Goal: Book appointment/travel/reservation

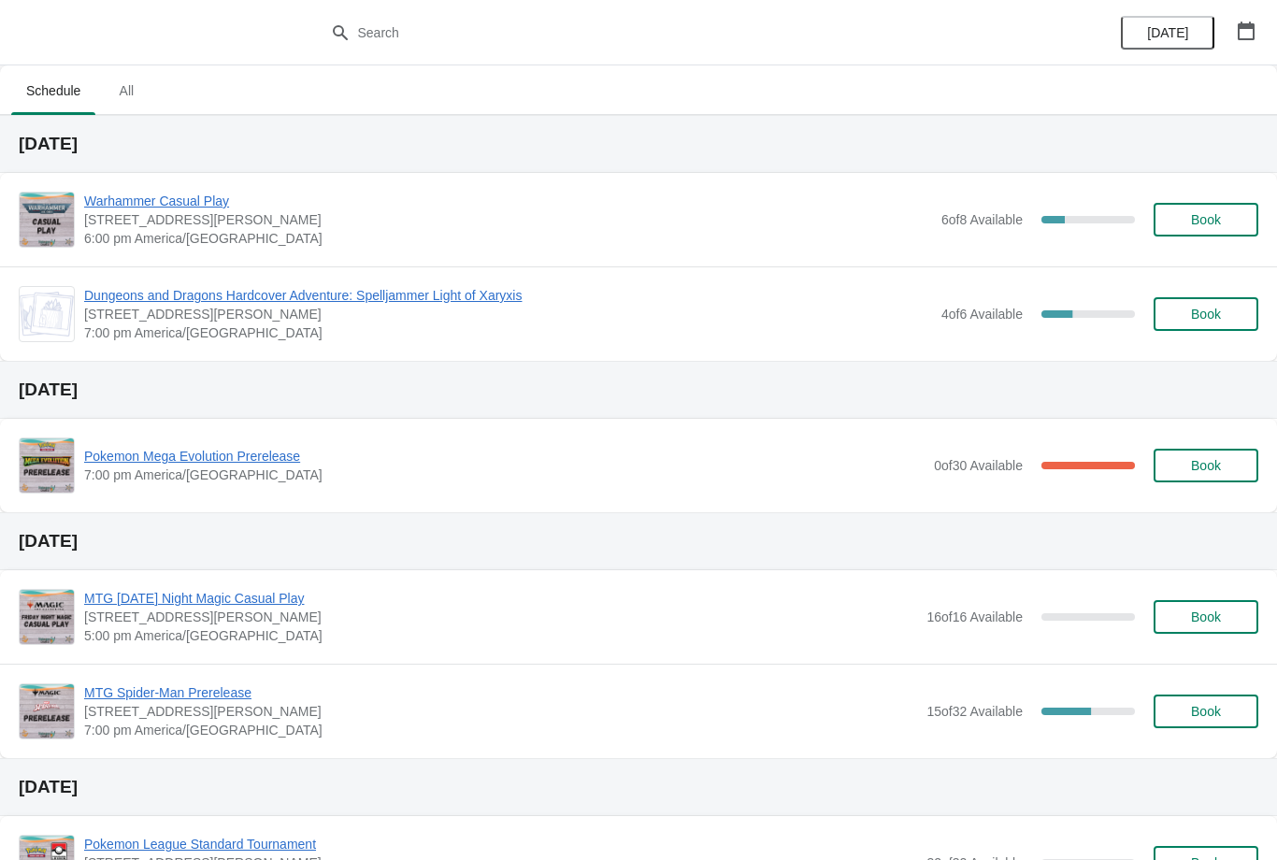
click at [1229, 221] on span "Book" at bounding box center [1205, 219] width 71 height 15
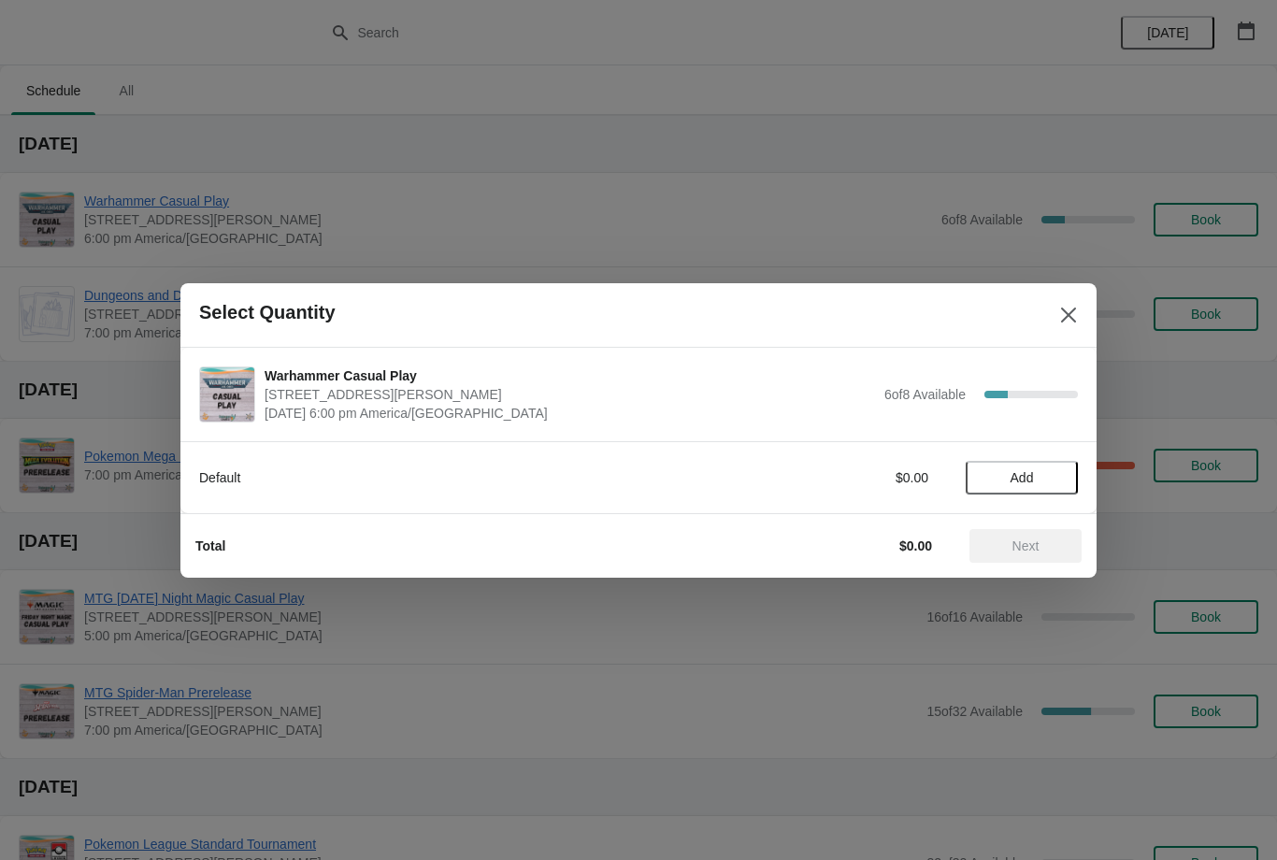
click at [1055, 480] on span "Add" at bounding box center [1022, 477] width 79 height 15
click at [1050, 543] on span "Next" at bounding box center [1025, 545] width 82 height 15
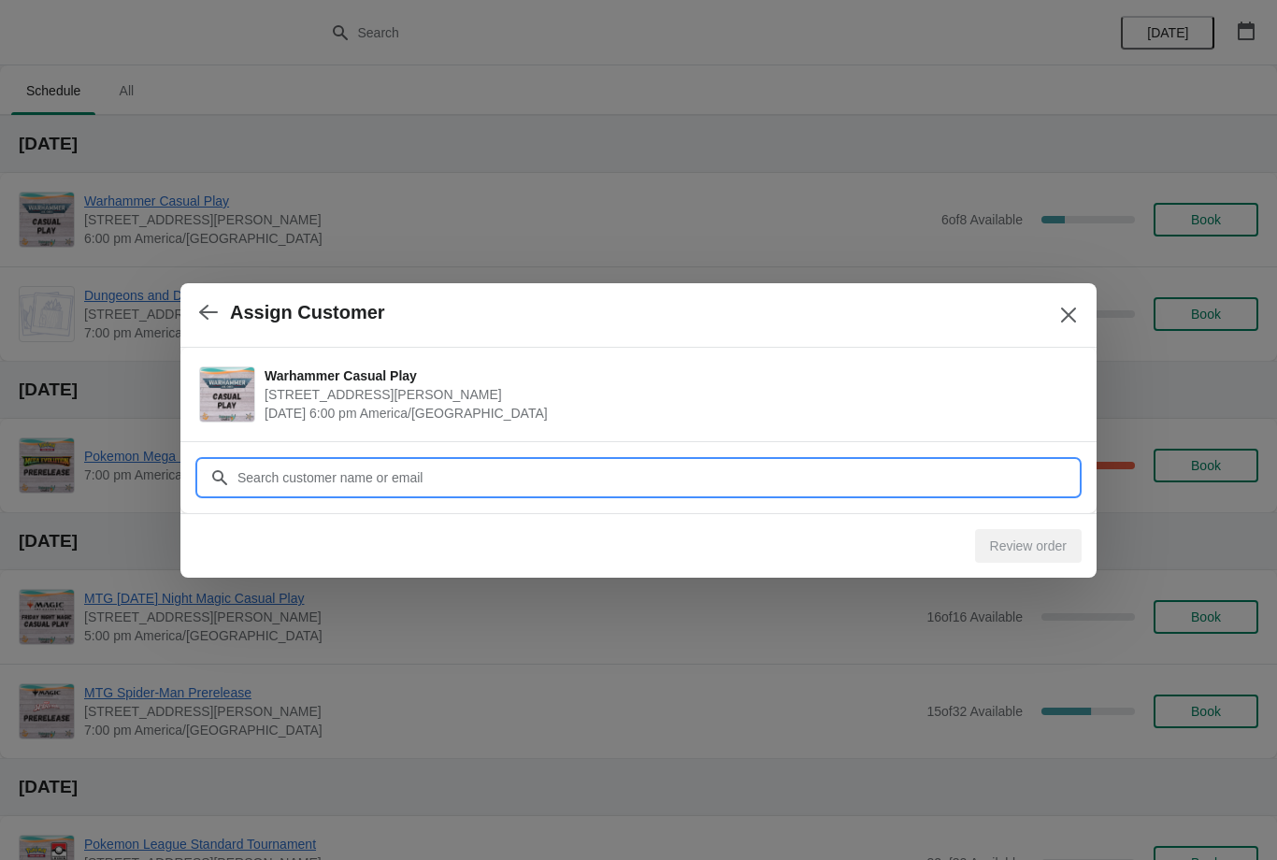
click at [1013, 462] on input "Customer" at bounding box center [657, 478] width 841 height 34
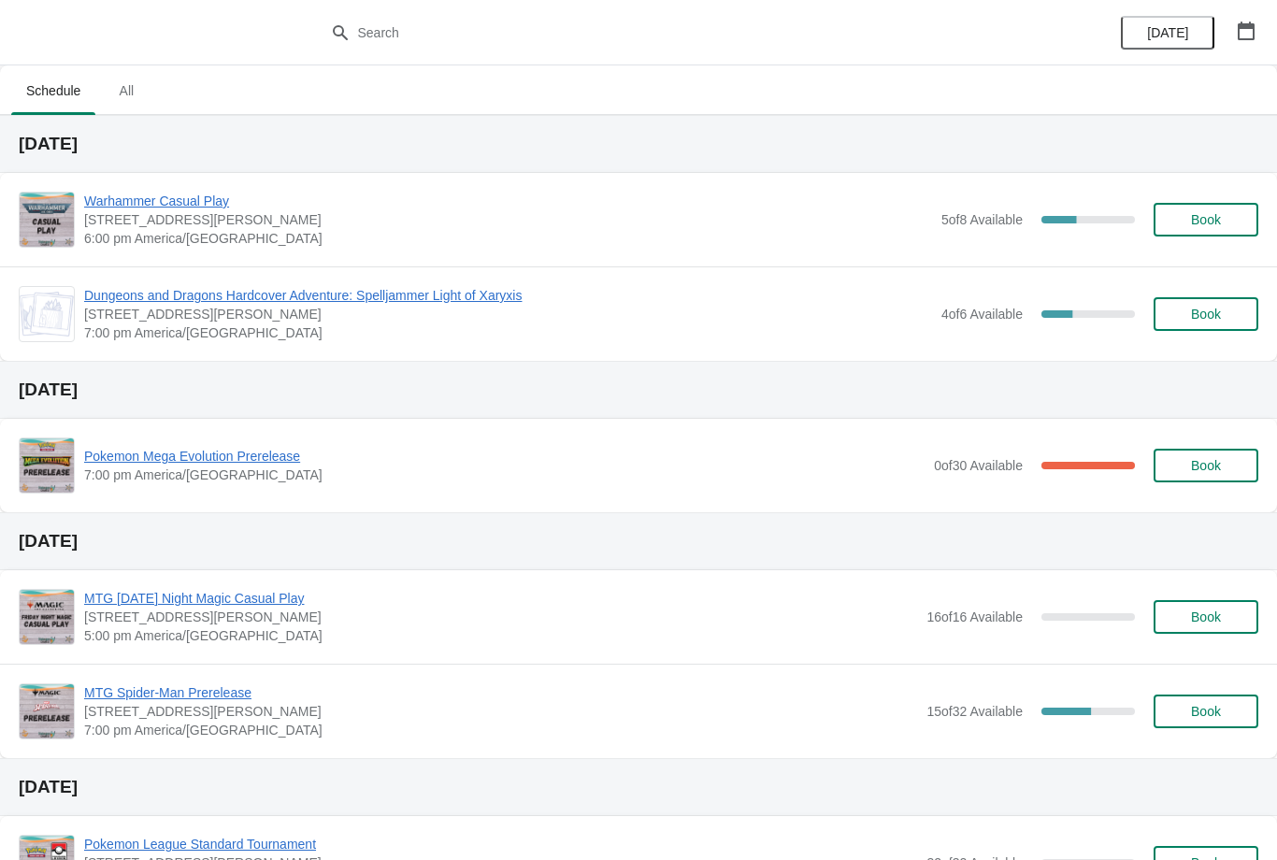
click at [1232, 213] on span "Book" at bounding box center [1205, 219] width 71 height 15
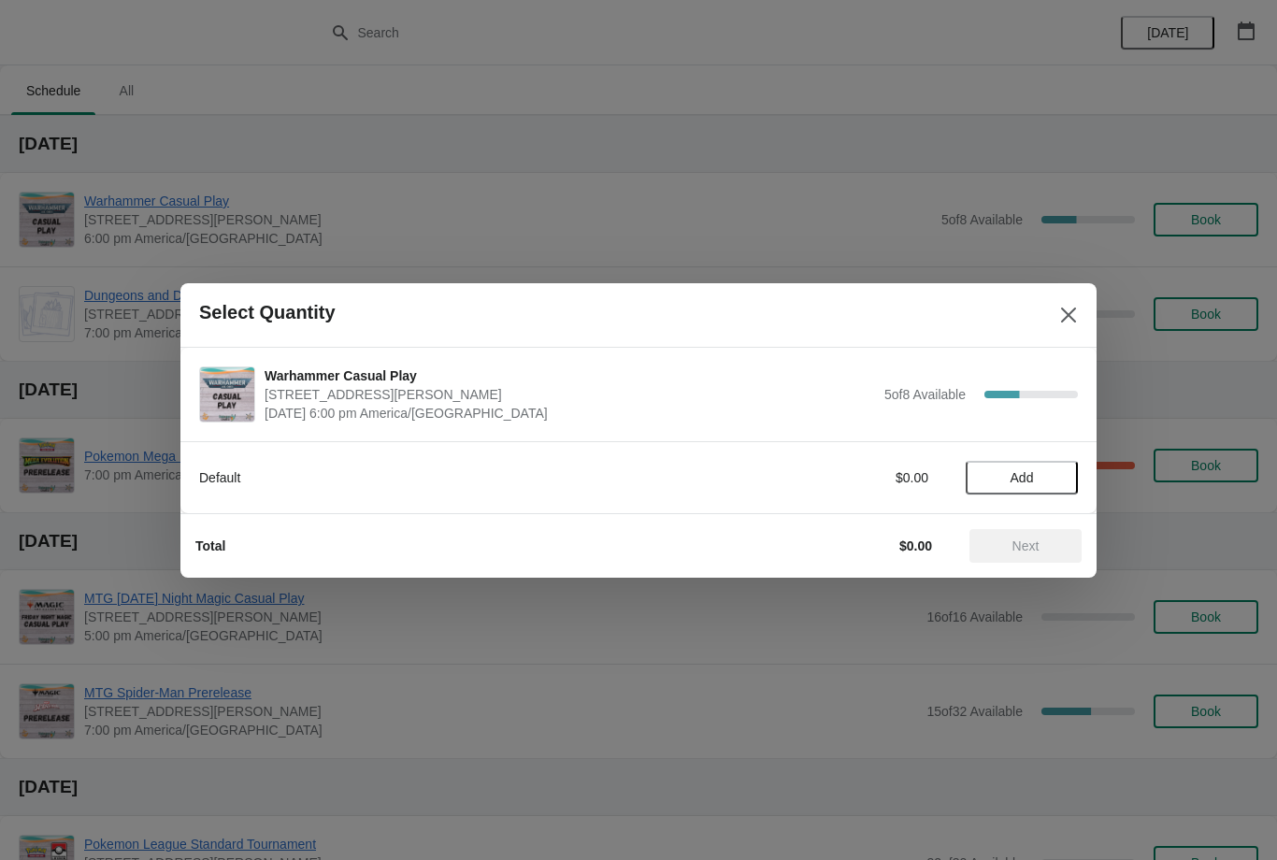
click at [1053, 480] on span "Add" at bounding box center [1022, 477] width 79 height 15
click at [1040, 538] on span "Next" at bounding box center [1025, 545] width 27 height 15
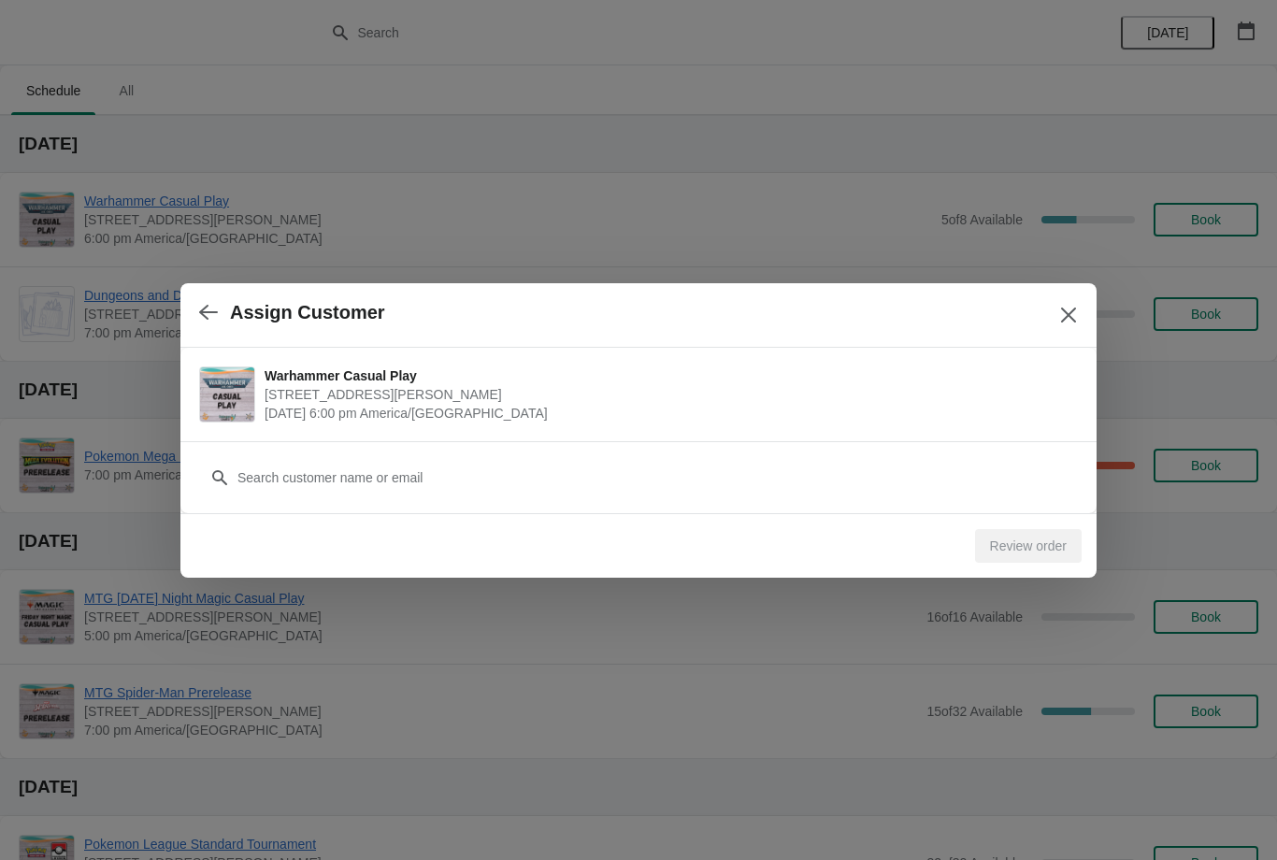
click at [997, 505] on div "Customer" at bounding box center [638, 477] width 916 height 72
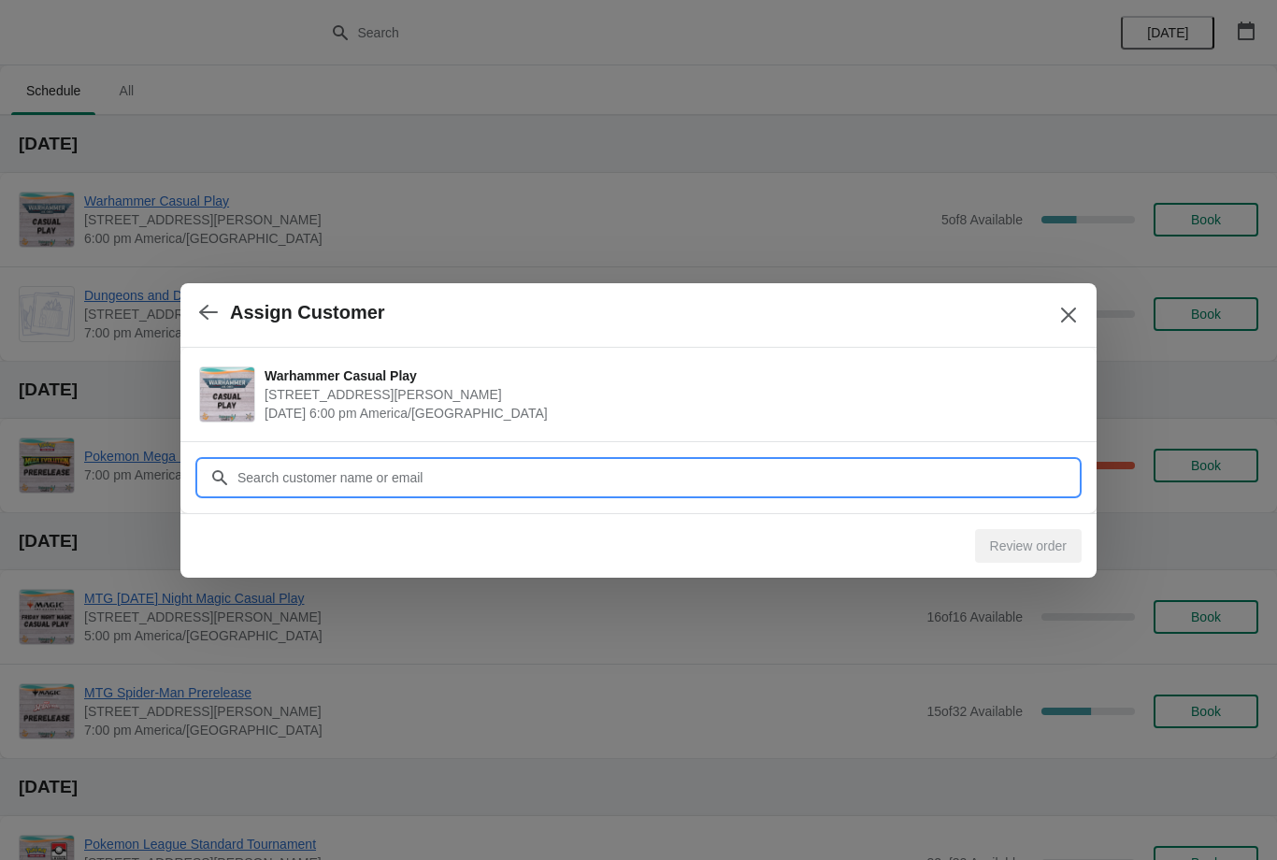
click at [985, 479] on input "Customer" at bounding box center [657, 478] width 841 height 34
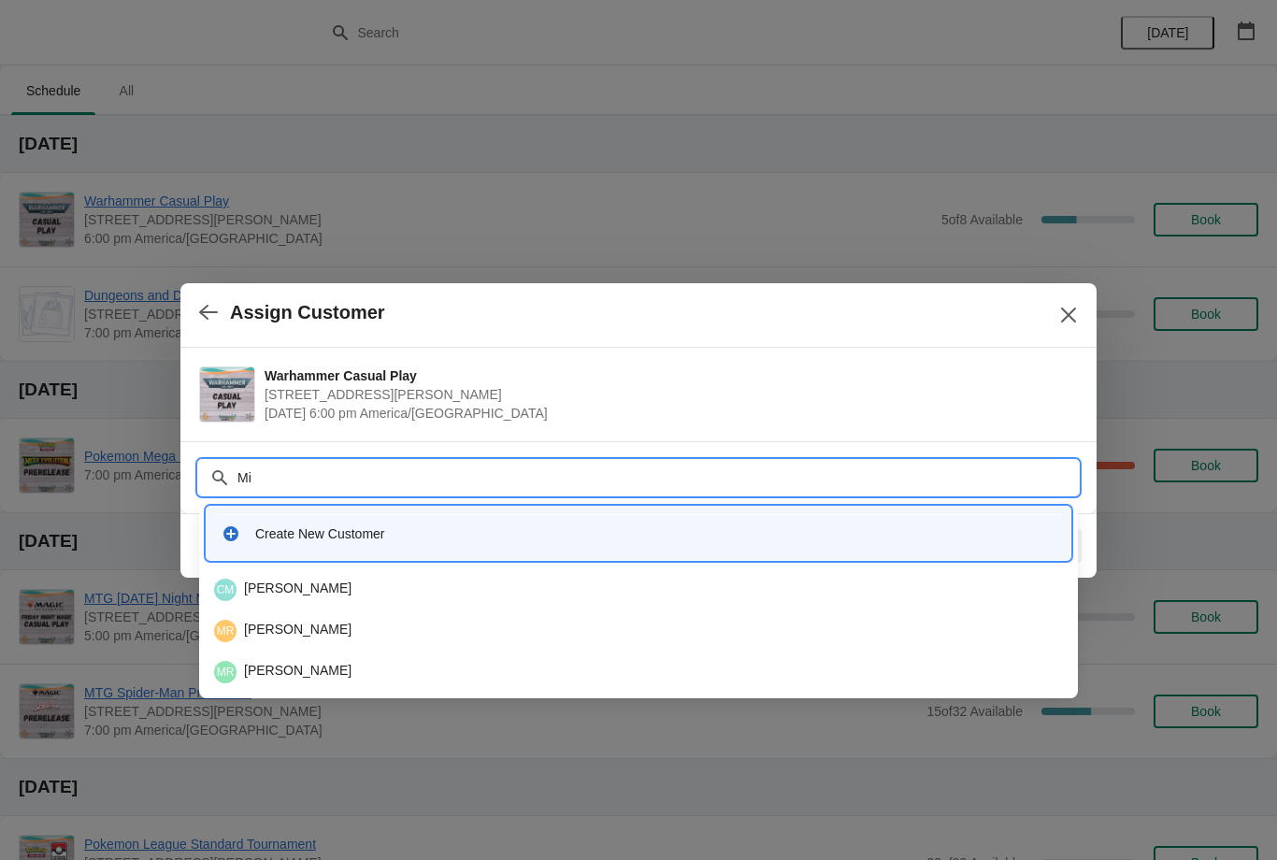
type input "M"
type input "Russ"
